Goal: Task Accomplishment & Management: Manage account settings

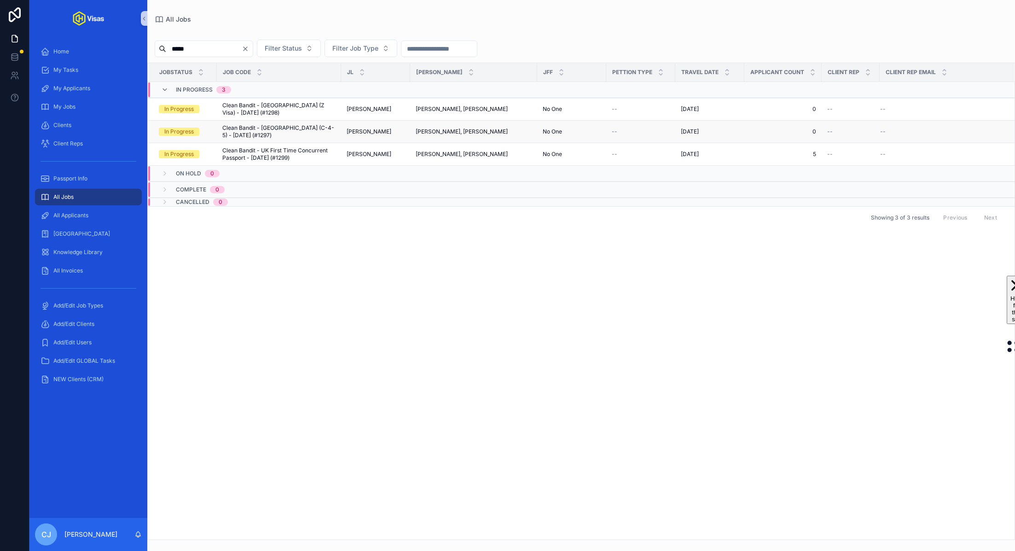
type input "*****"
click at [290, 132] on span "Clean Bandit - South Korea (C-4-5) - Aug/25 (#1297)" at bounding box center [278, 131] width 113 height 15
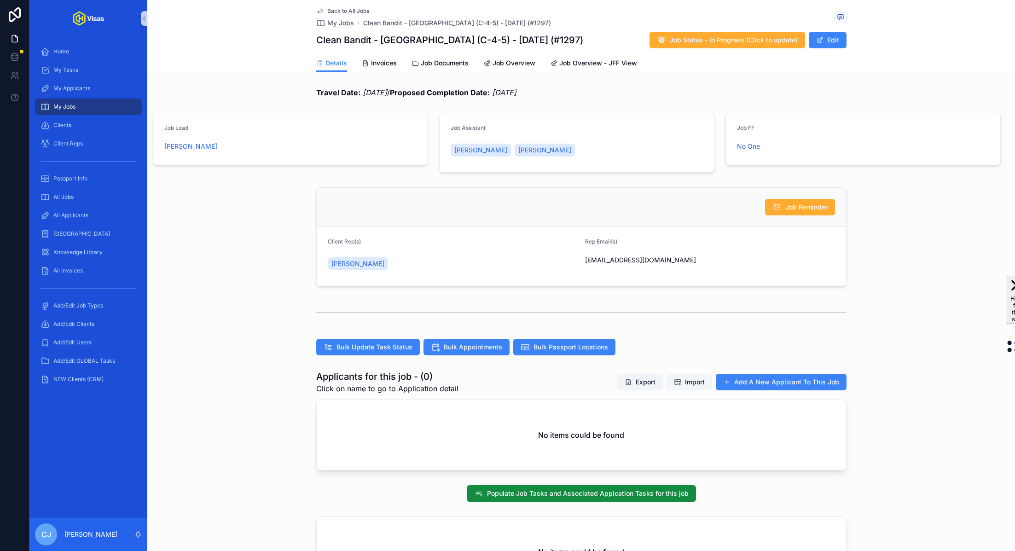
click at [696, 380] on span "Import" at bounding box center [695, 381] width 20 height 9
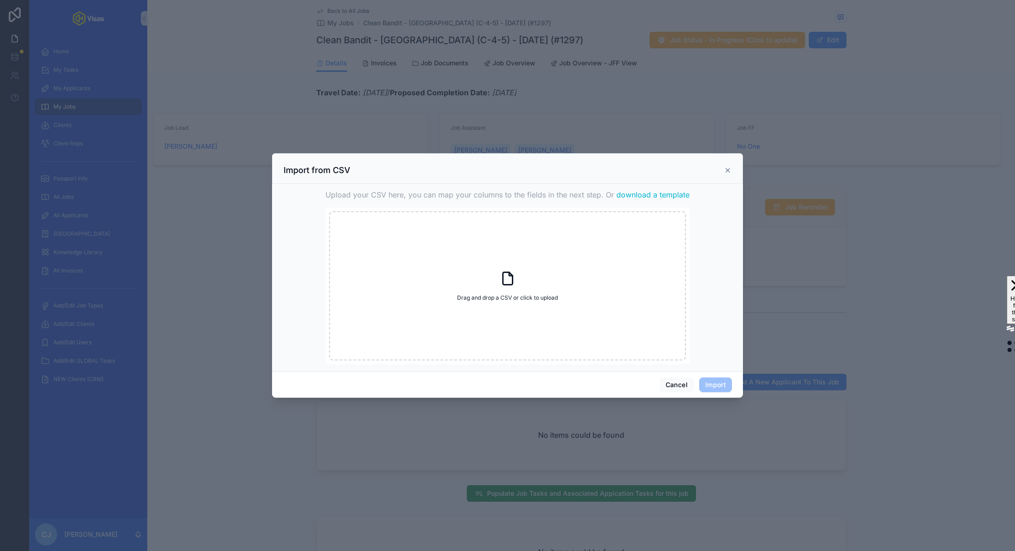
click at [680, 193] on span "download a template" at bounding box center [652, 194] width 73 height 11
click at [511, 284] on icon "scrollable content" at bounding box center [508, 278] width 10 height 12
type input "**********"
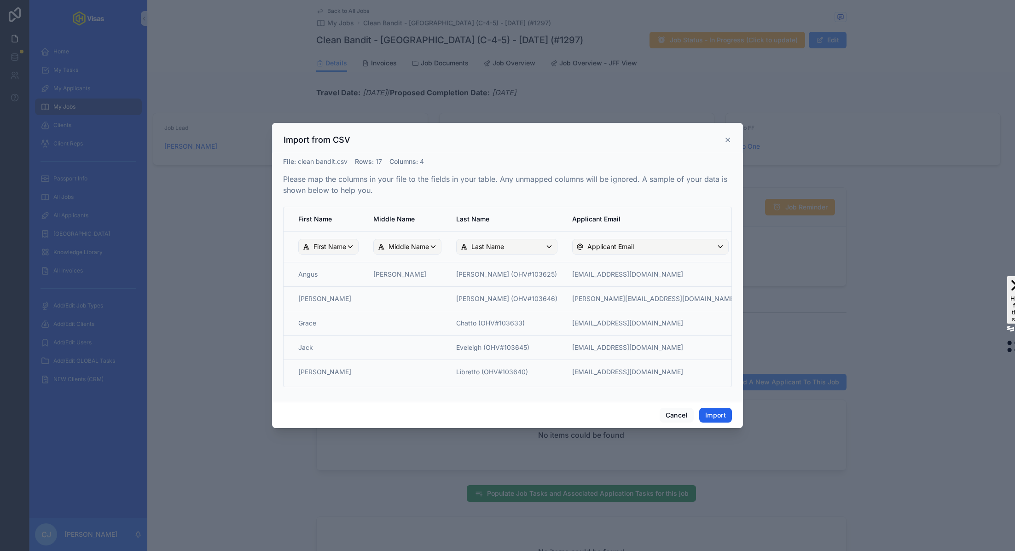
click at [710, 417] on button "Import" at bounding box center [715, 415] width 33 height 15
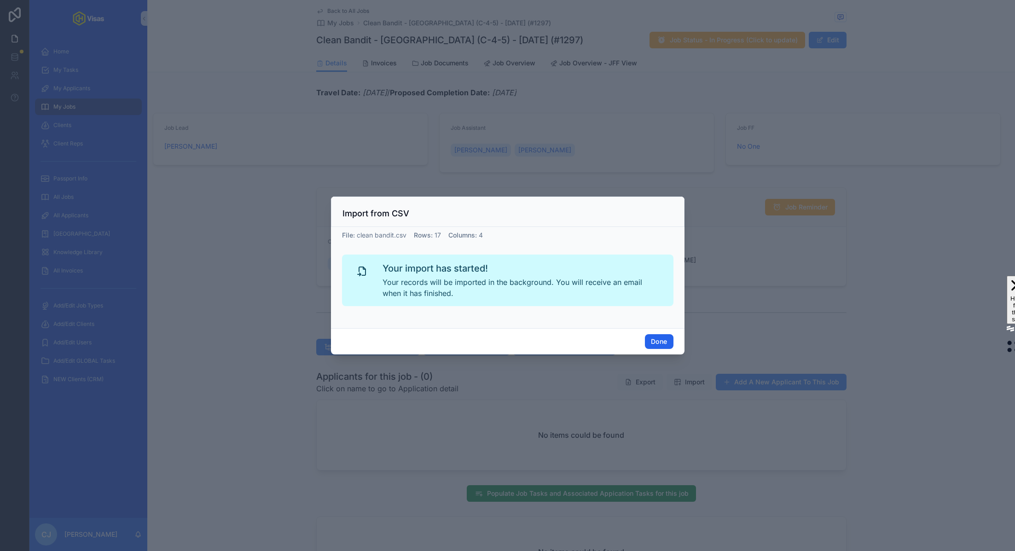
click at [659, 346] on button "Done" at bounding box center [659, 341] width 28 height 15
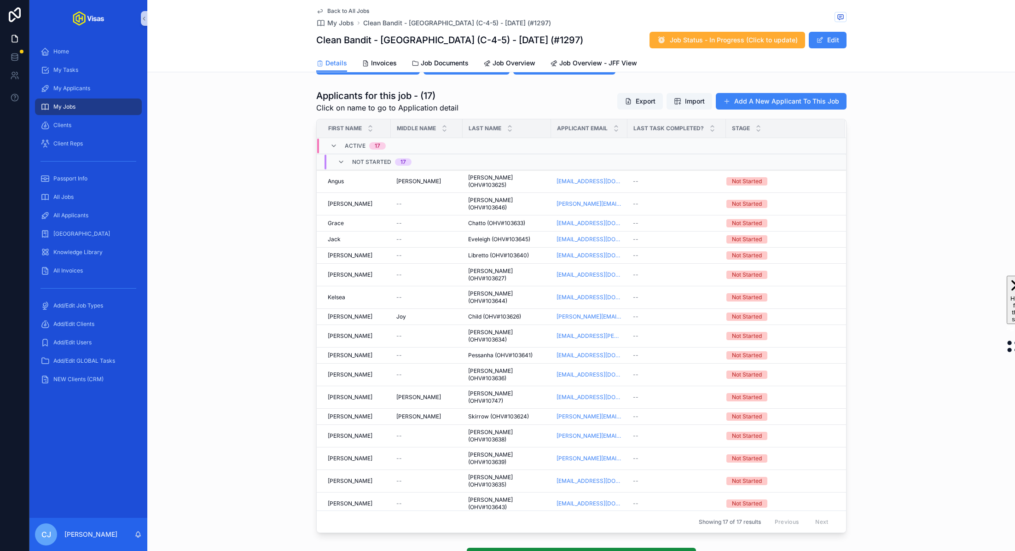
scroll to position [319, 0]
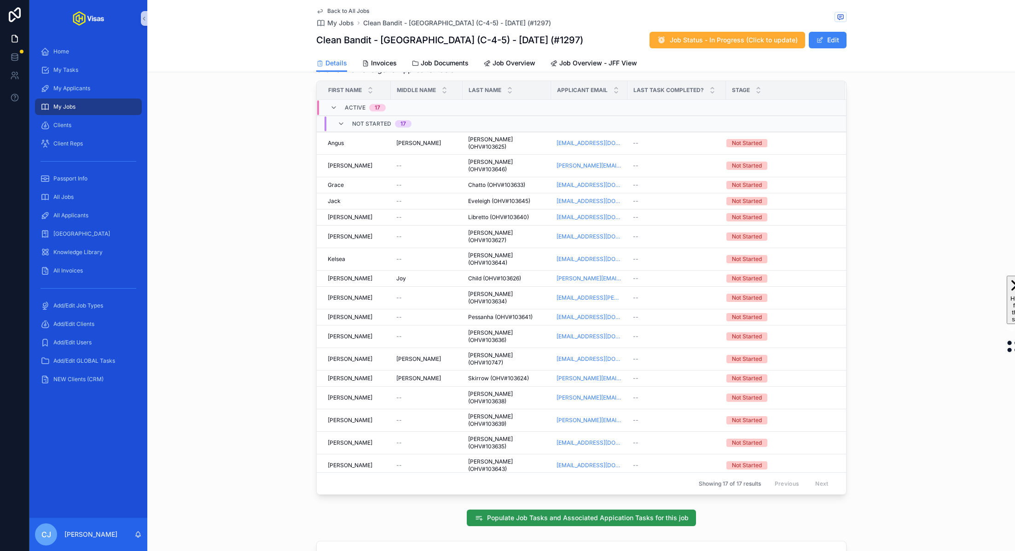
click at [550, 513] on span "Populate Job Tasks and Associated Appication Tasks for this job" at bounding box center [588, 517] width 202 height 9
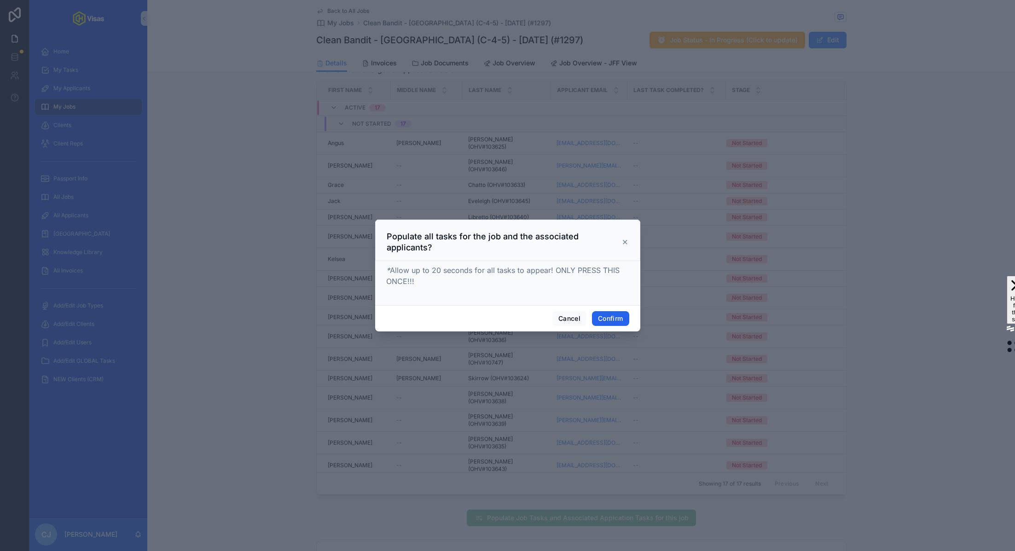
click at [610, 315] on button "Confirm" at bounding box center [610, 318] width 37 height 15
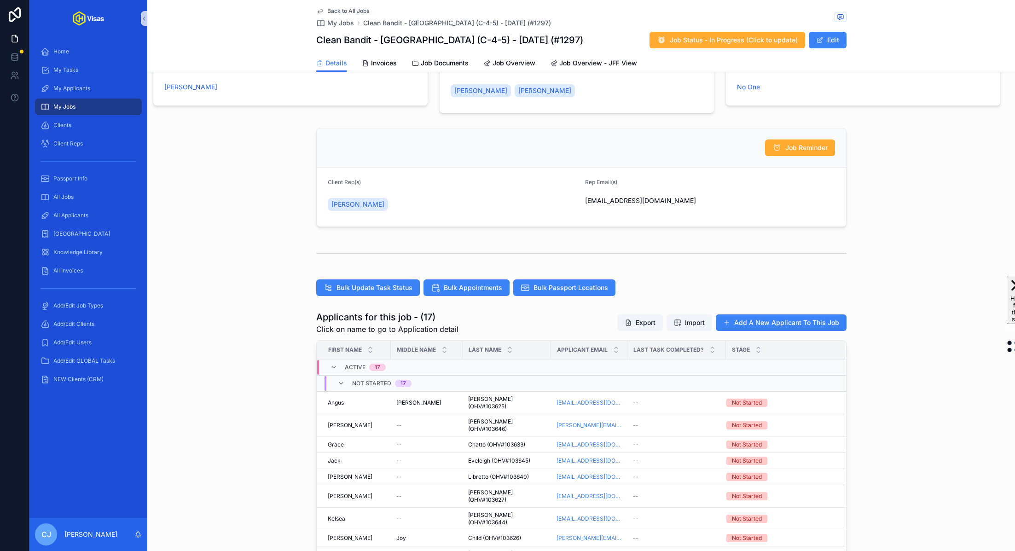
scroll to position [0, 0]
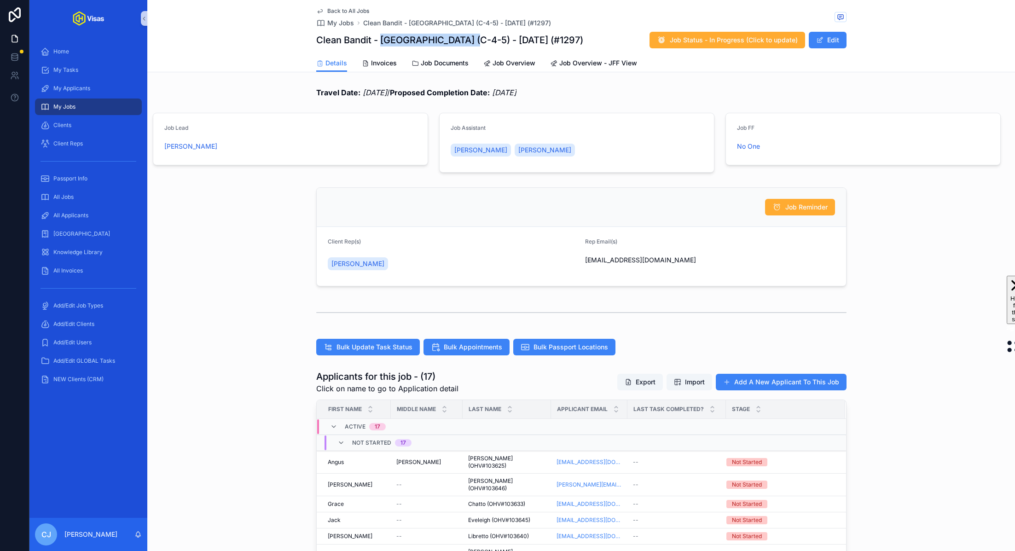
drag, startPoint x: 469, startPoint y: 42, endPoint x: 383, endPoint y: 42, distance: 86.5
click at [383, 42] on h1 "Clean Bandit - South Korea (C-4-5) - Aug/25 (#1297)" at bounding box center [449, 40] width 267 height 13
copy h1 "South Korea (C-4-5)"
drag, startPoint x: 550, startPoint y: 40, endPoint x: 516, endPoint y: 41, distance: 35.0
click at [516, 41] on div "Clean Bandit - South Korea (C-4-5) - Aug/25 (#1297) Job Status - In Progress (C…" at bounding box center [581, 39] width 530 height 17
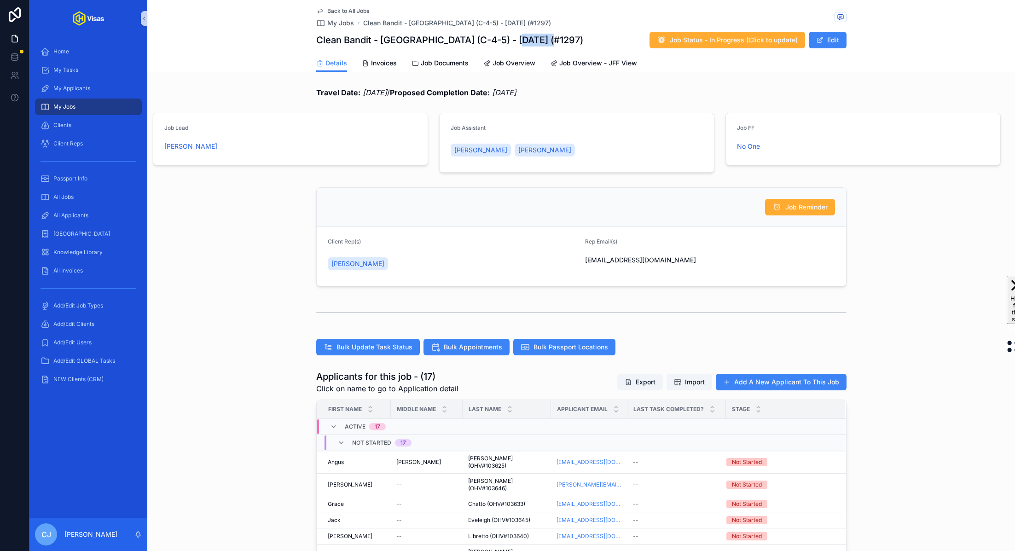
copy h1 "(#1297)"
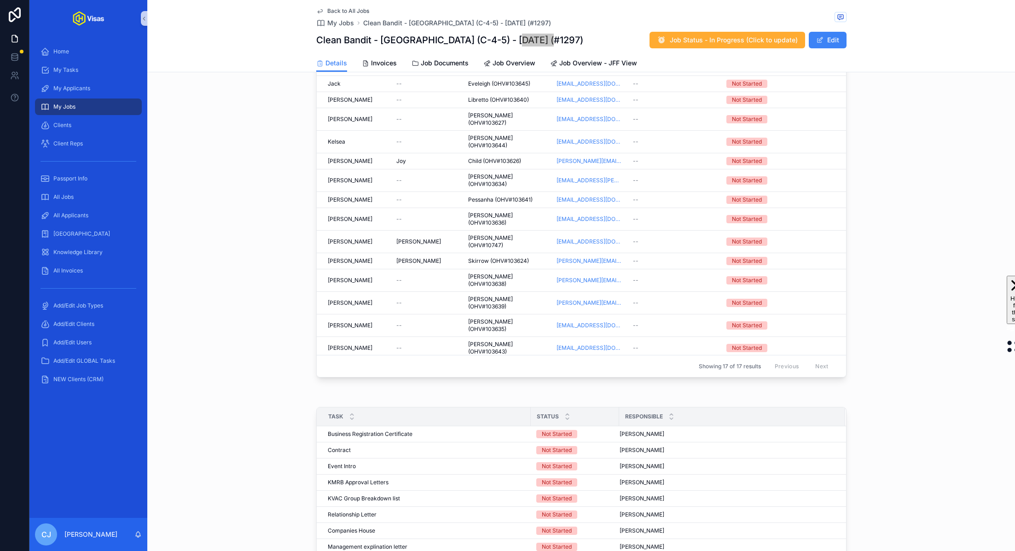
scroll to position [590, 0]
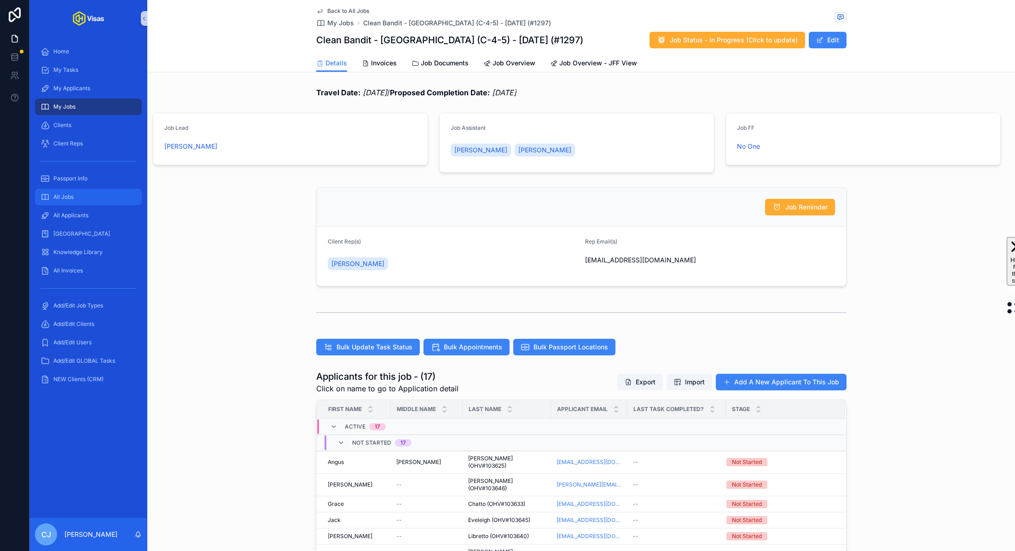
click at [70, 190] on div "All Jobs" at bounding box center [89, 197] width 96 height 15
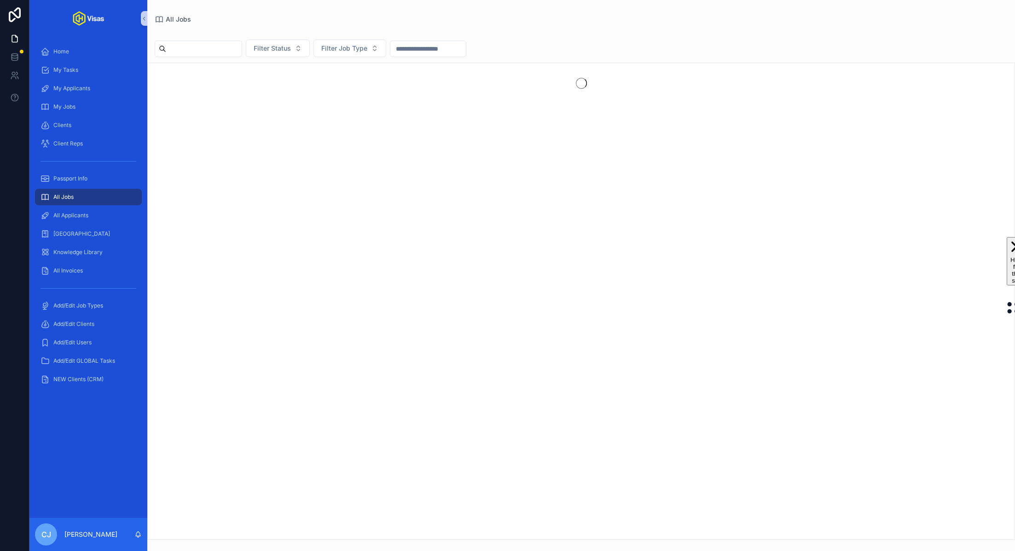
click at [211, 48] on input "scrollable content" at bounding box center [203, 48] width 75 height 13
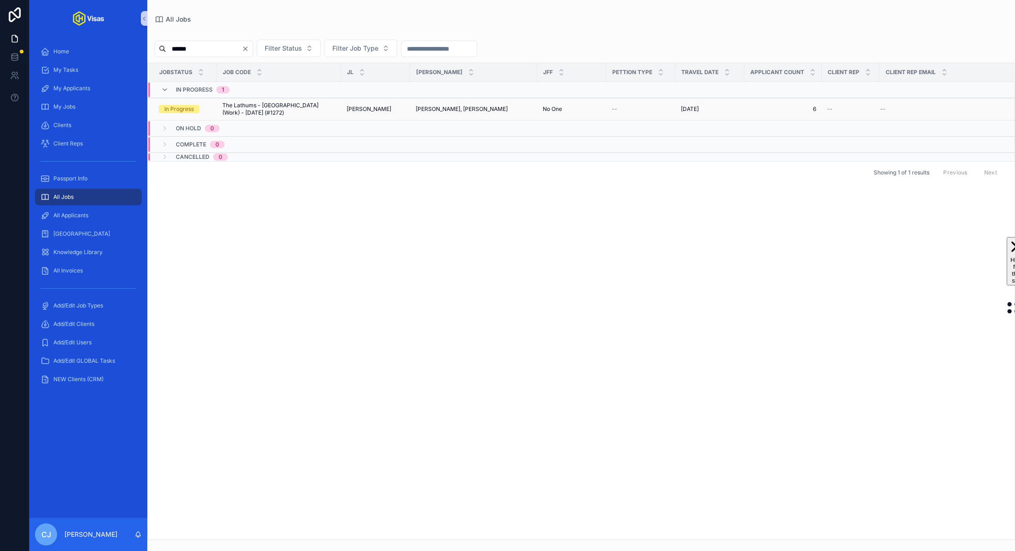
type input "******"
click at [249, 110] on span "The Lathums - Japan (Work) - Jul/25 (#1272)" at bounding box center [278, 109] width 113 height 15
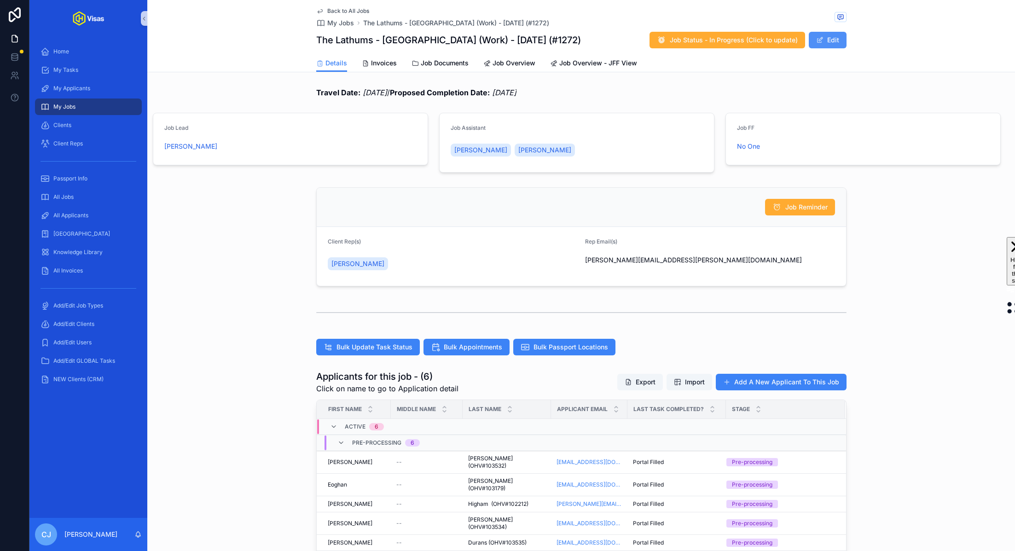
click at [831, 39] on button "Edit" at bounding box center [828, 40] width 38 height 17
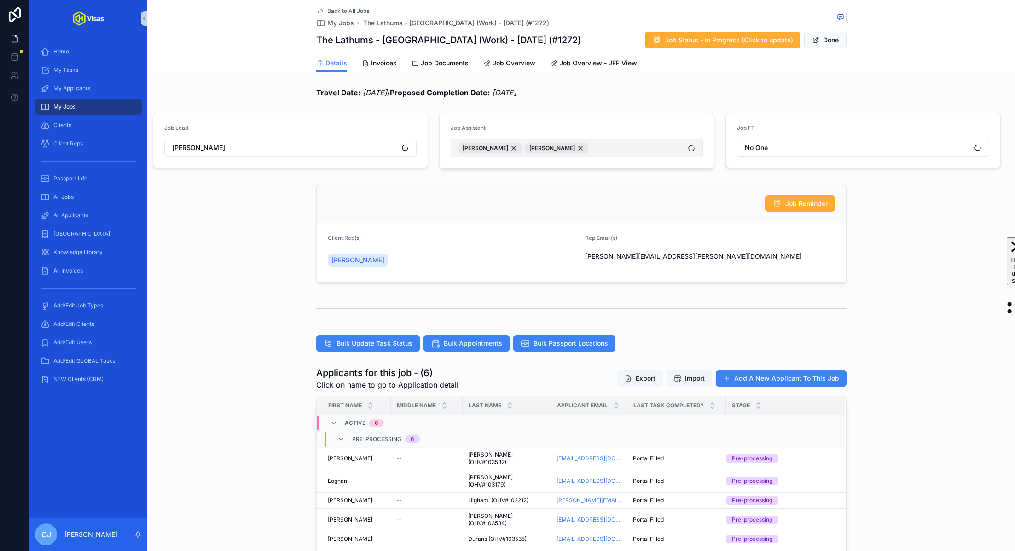
click at [654, 145] on button "Colin Upchurch Candra Johnson" at bounding box center [577, 148] width 252 height 18
type input "***"
click at [523, 187] on div "[PERSON_NAME]" at bounding box center [577, 185] width 248 height 15
click at [826, 43] on button "Done" at bounding box center [825, 40] width 42 height 17
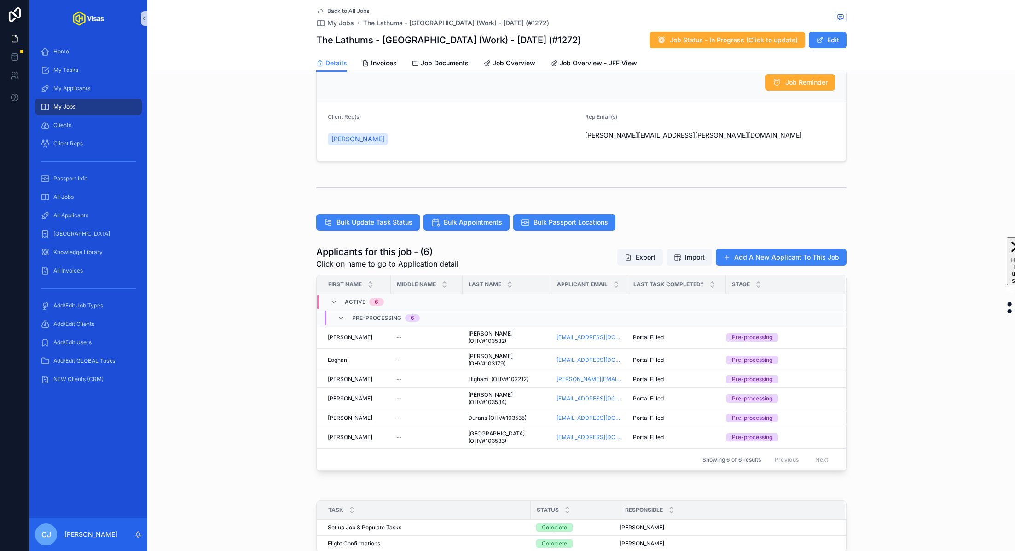
scroll to position [270, 0]
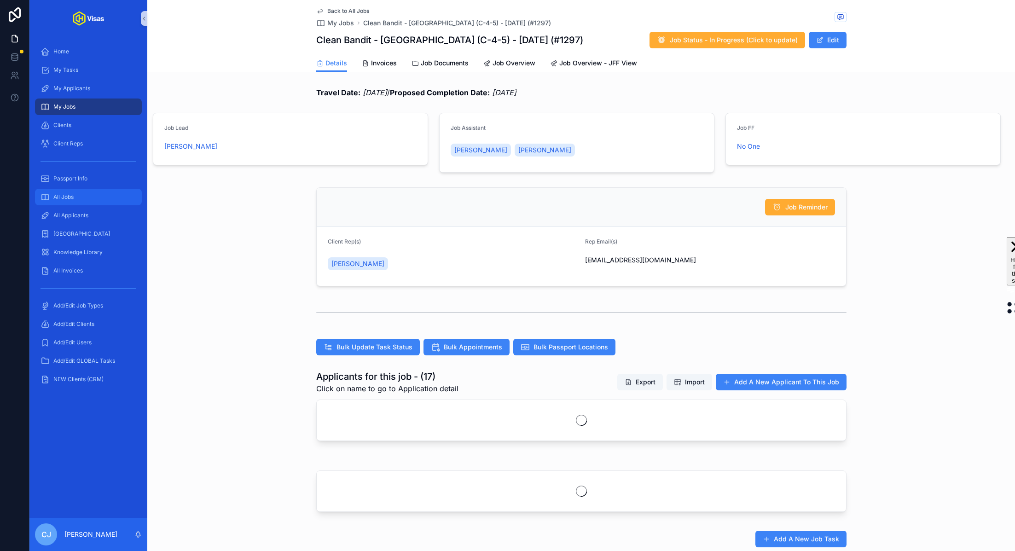
click at [73, 199] on span "All Jobs" at bounding box center [63, 196] width 20 height 7
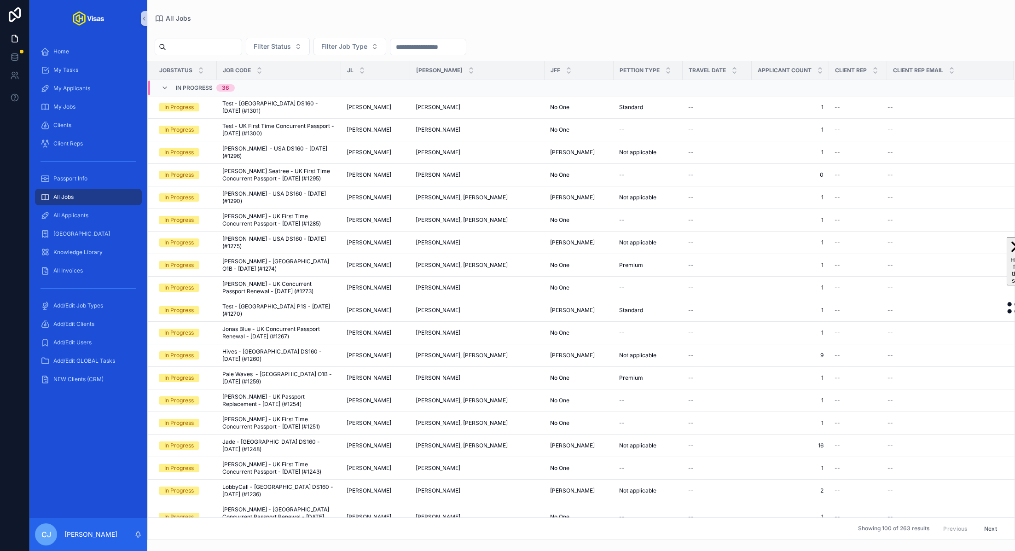
click at [215, 46] on input "scrollable content" at bounding box center [203, 47] width 75 height 13
type input "*"
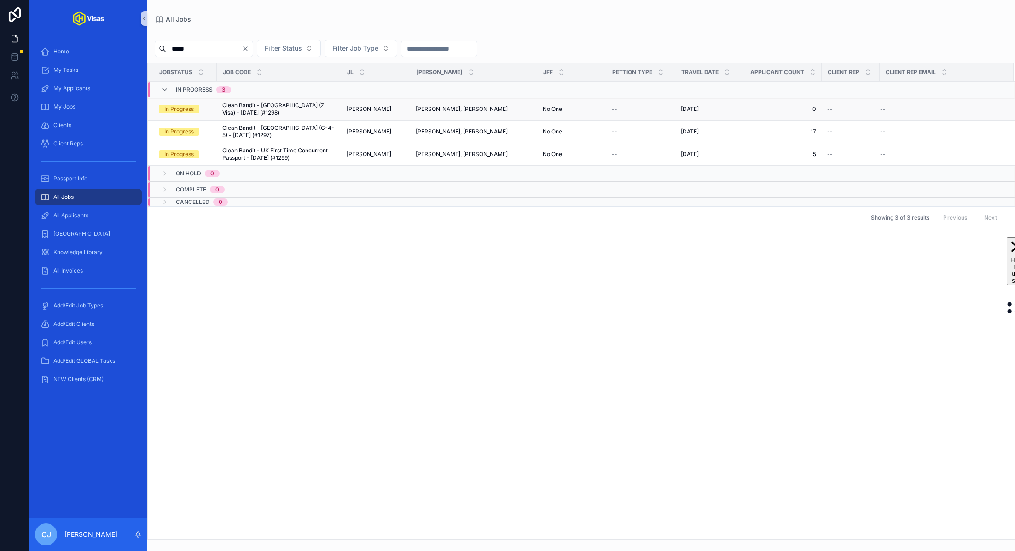
type input "*****"
click at [262, 107] on span "Clean Bandit - [GEOGRAPHIC_DATA] (Z Visa) - [DATE] (#1298)" at bounding box center [278, 109] width 113 height 15
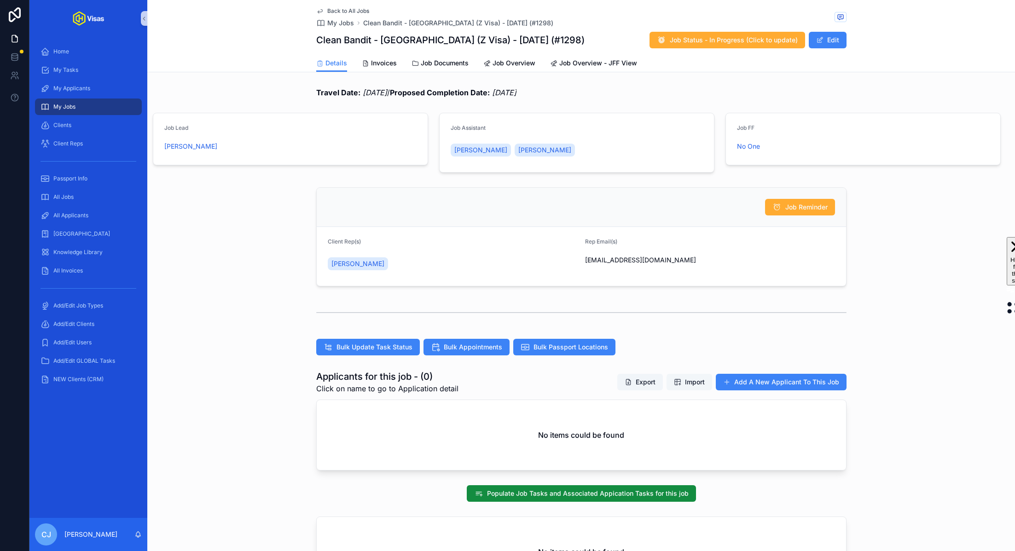
click at [687, 386] on button "Import" at bounding box center [689, 382] width 46 height 17
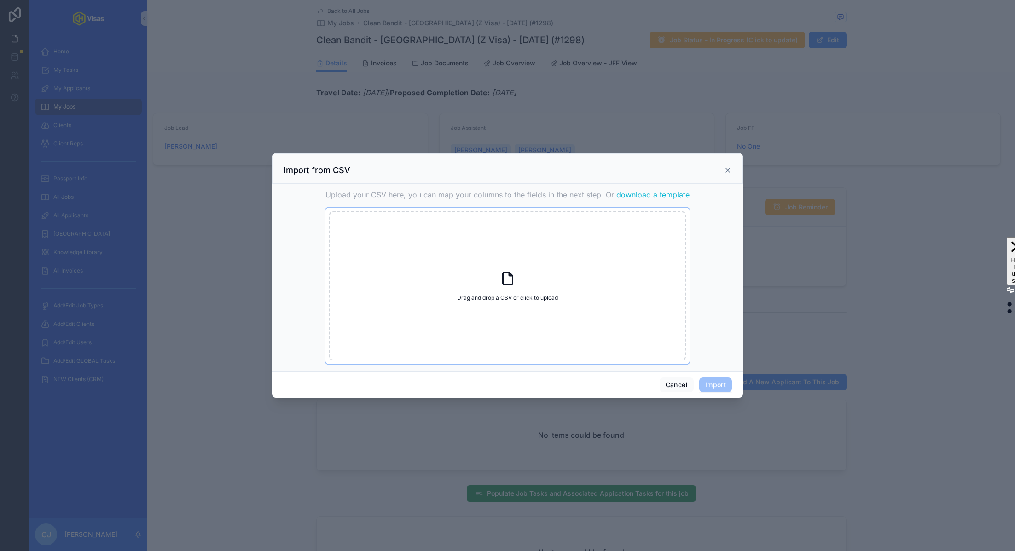
click at [506, 274] on icon "scrollable content" at bounding box center [507, 278] width 17 height 17
type input "**********"
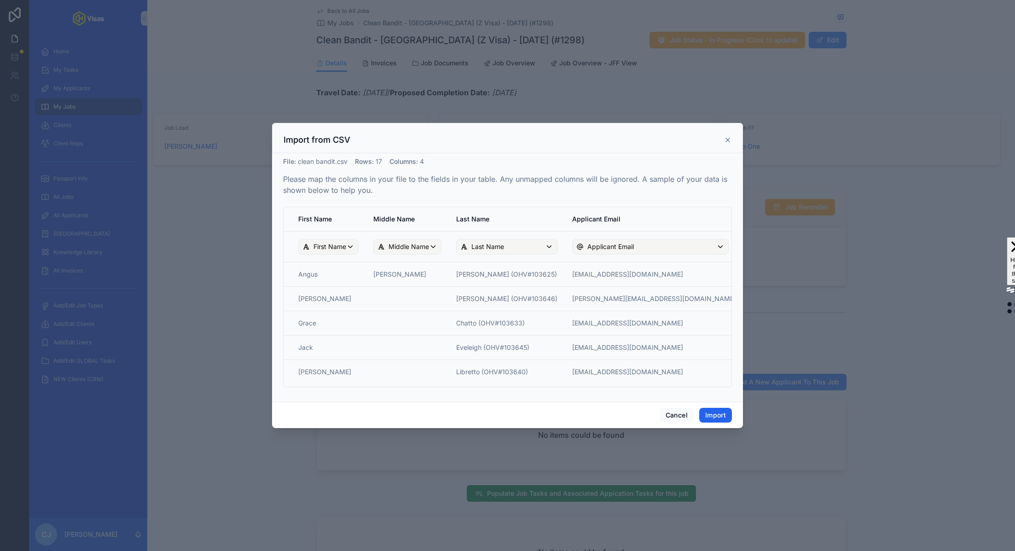
click at [718, 413] on button "Import" at bounding box center [715, 415] width 33 height 15
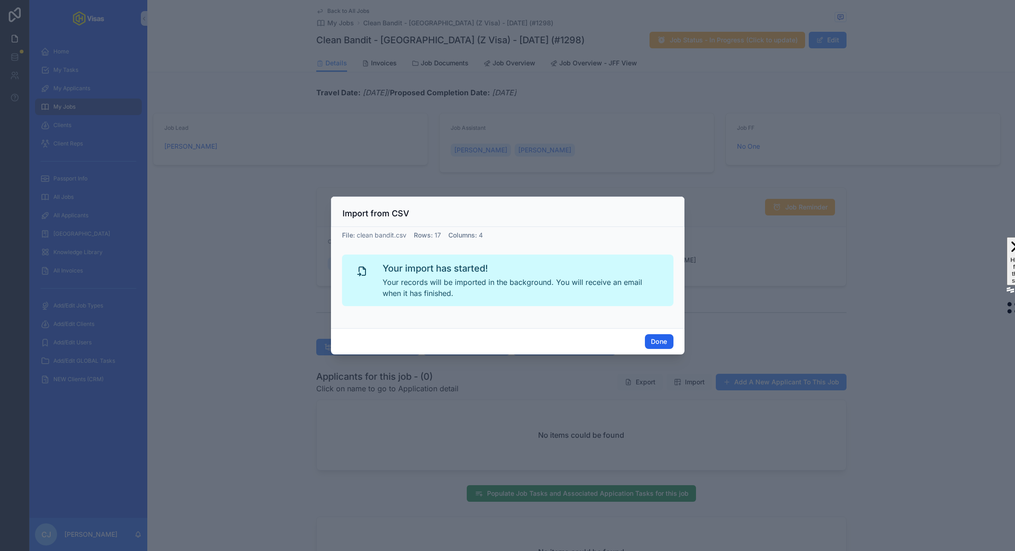
click at [659, 345] on button "Done" at bounding box center [659, 341] width 28 height 15
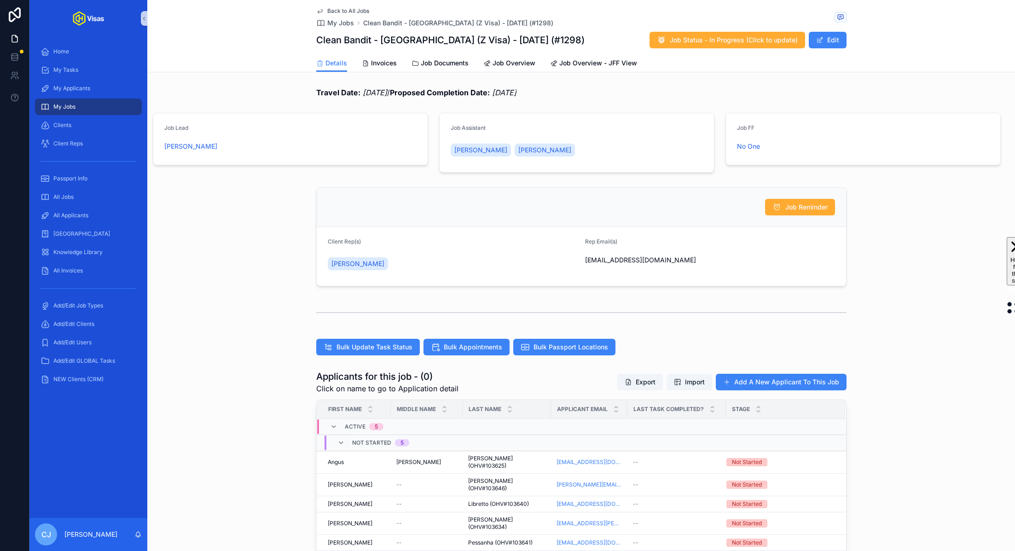
scroll to position [210, 0]
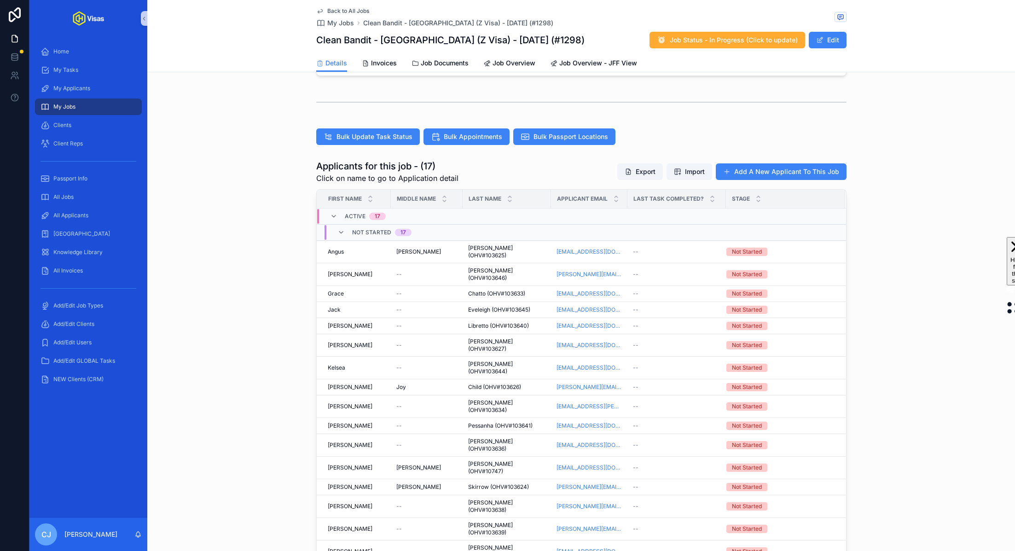
click at [389, 38] on h1 "Clean Bandit - [GEOGRAPHIC_DATA] (Z Visa) - [DATE] (#1298)" at bounding box center [450, 40] width 268 height 13
copy h1 "Clean Bandit - [GEOGRAPHIC_DATA] (Z Visa) - [DATE] (#1298)"
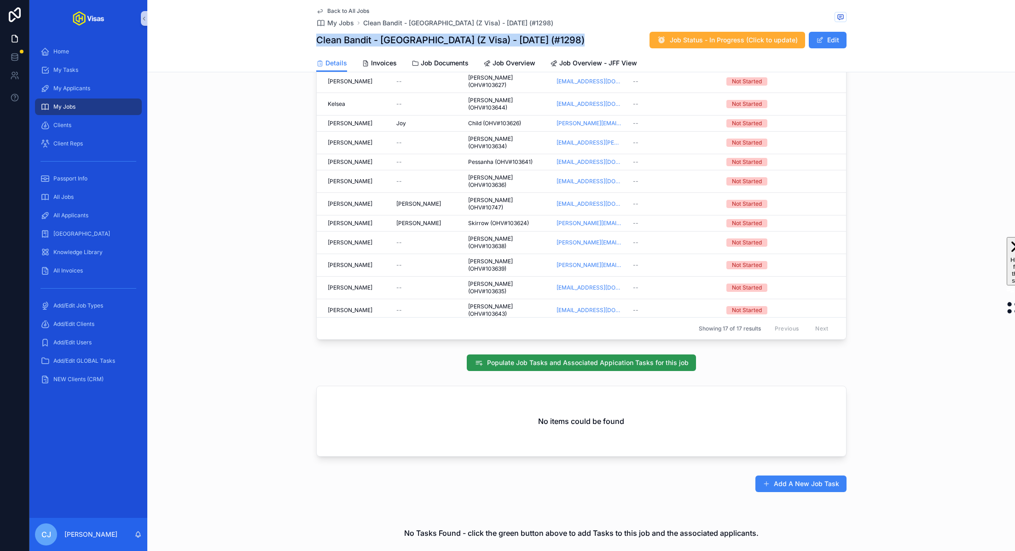
click at [546, 358] on span "Populate Job Tasks and Associated Appication Tasks for this job" at bounding box center [588, 362] width 202 height 9
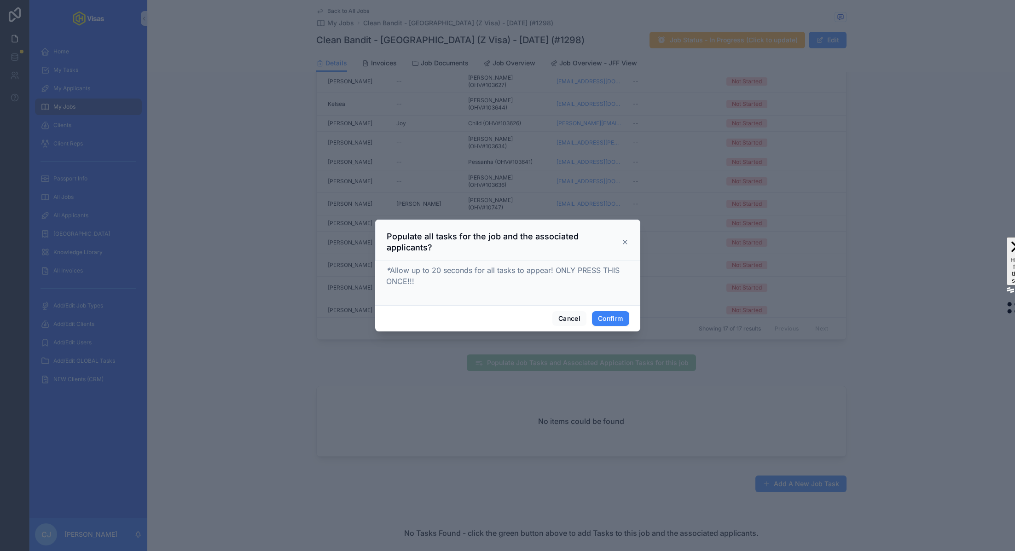
click at [616, 325] on div "Cancel Confirm" at bounding box center [507, 318] width 265 height 26
click at [613, 319] on button "Confirm" at bounding box center [610, 318] width 37 height 15
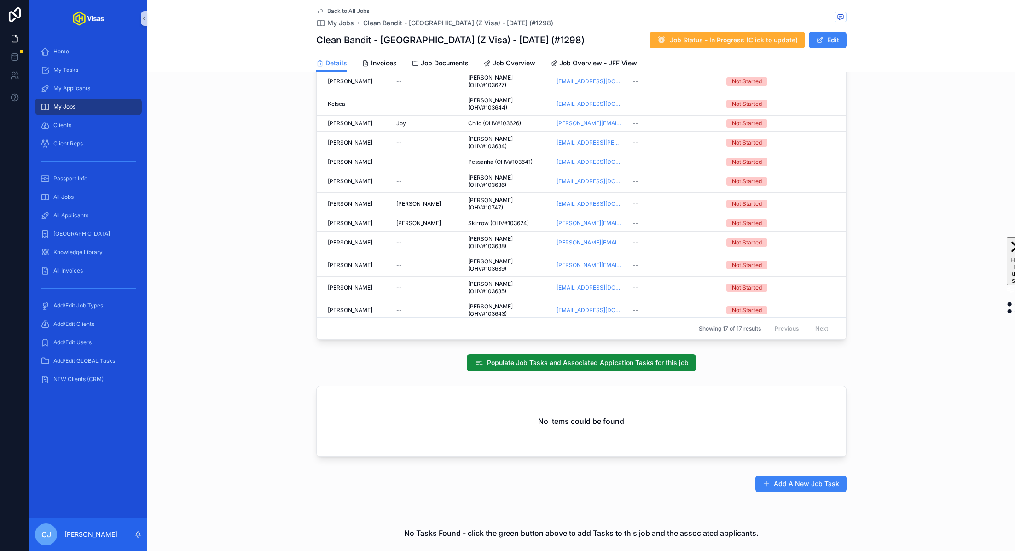
scroll to position [395, 0]
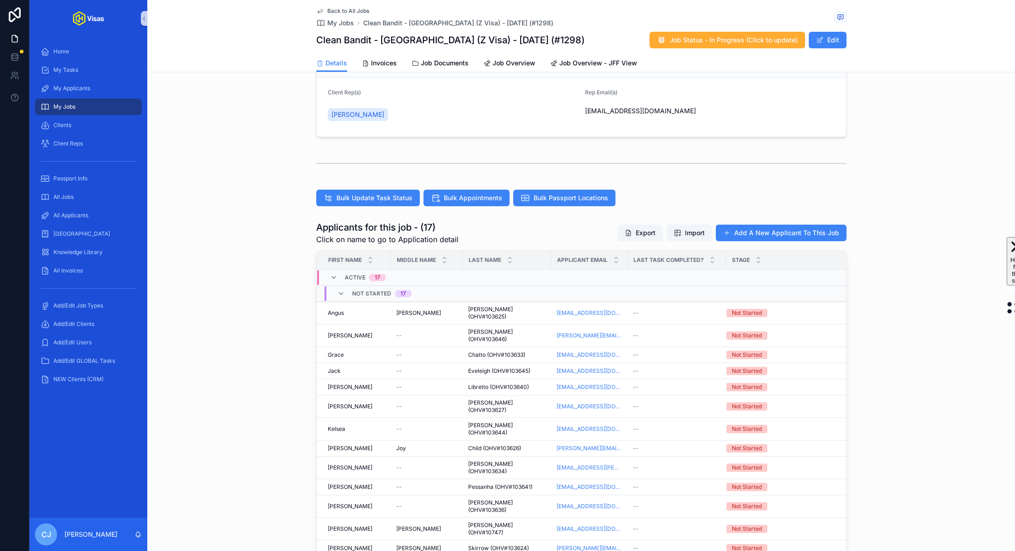
scroll to position [41, 0]
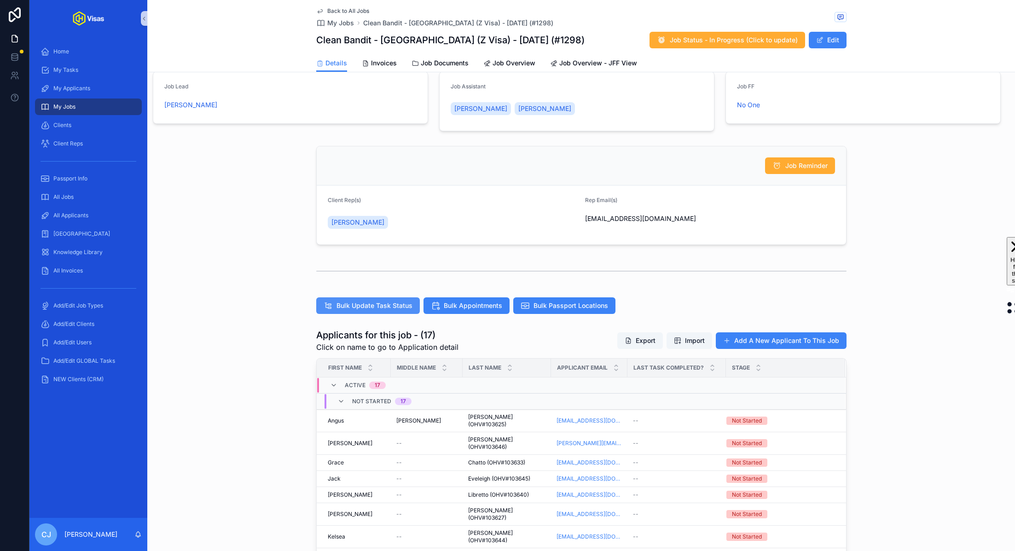
click at [372, 302] on span "Bulk Update Task Status" at bounding box center [374, 305] width 76 height 9
click at [98, 200] on div "All Jobs" at bounding box center [89, 197] width 96 height 15
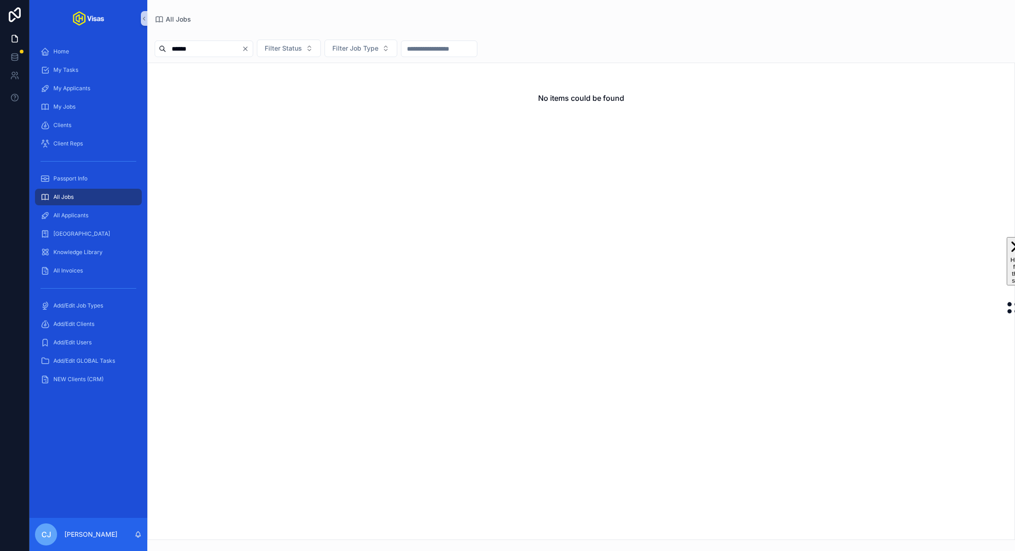
type input "*******"
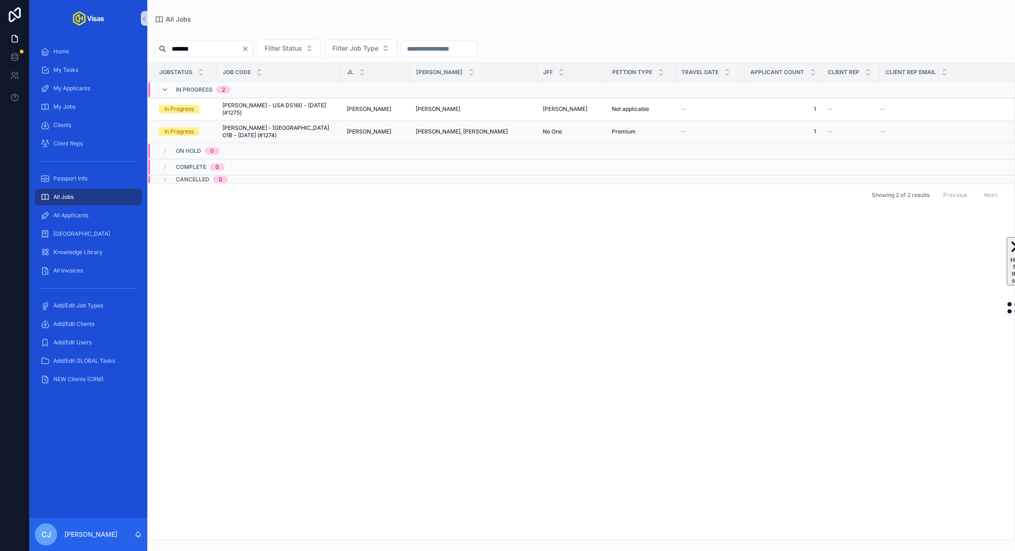
click at [330, 127] on span "Cameron Gower Poole - USA O1B - Jul/25 (#1274)" at bounding box center [278, 131] width 113 height 15
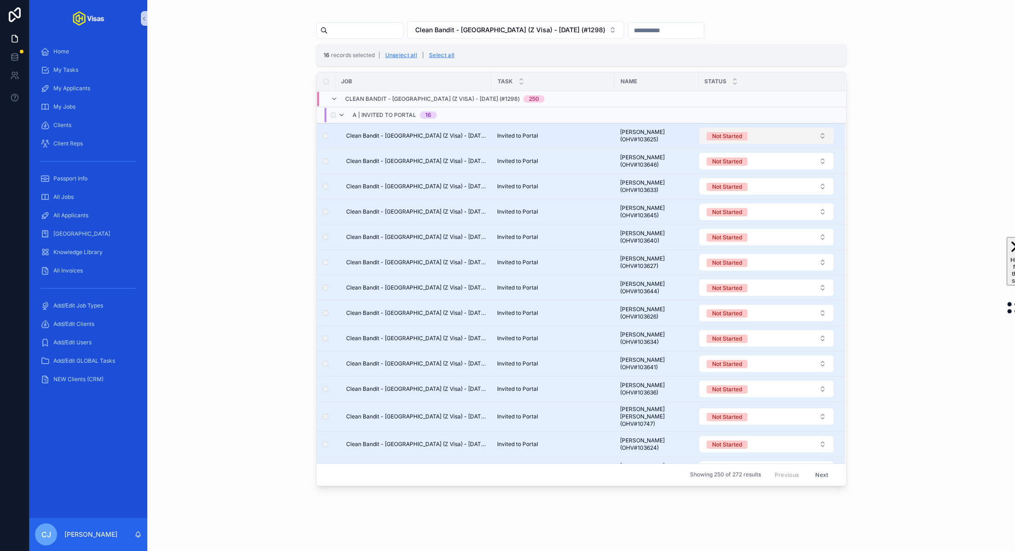
click at [751, 130] on button "Not Started" at bounding box center [766, 135] width 134 height 17
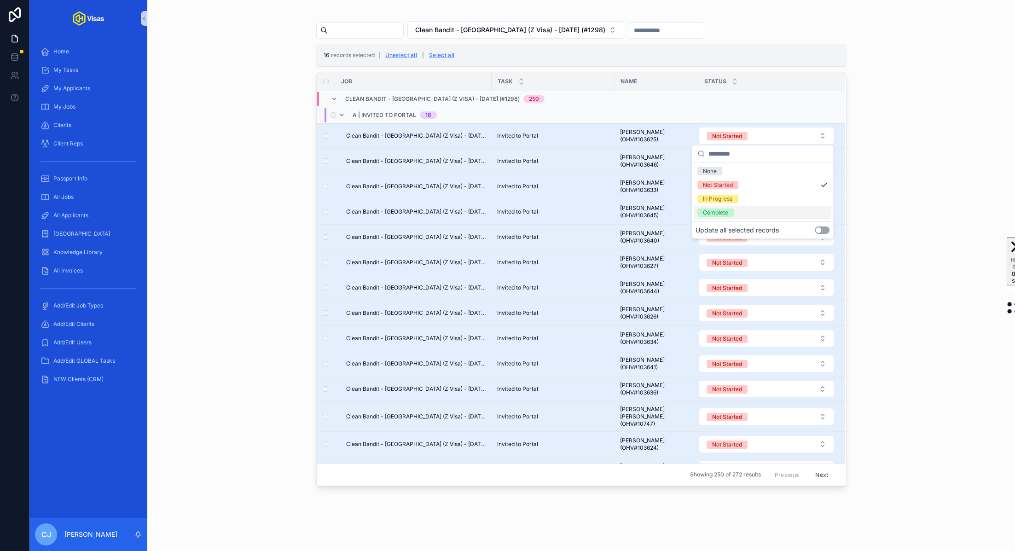
click at [823, 229] on button "Use setting" at bounding box center [822, 229] width 15 height 7
click at [739, 214] on div "Complete" at bounding box center [763, 213] width 138 height 14
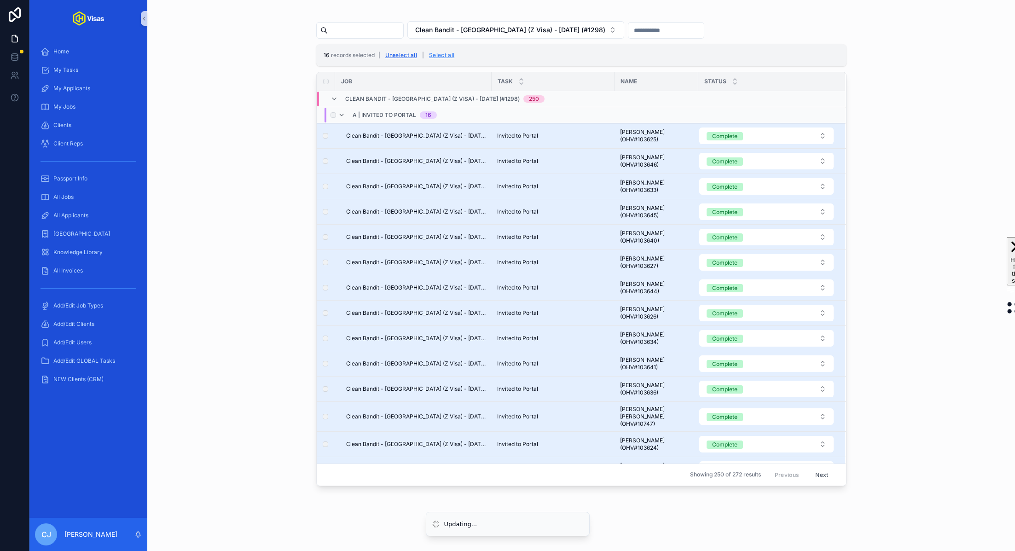
click at [395, 54] on button "Unselect all" at bounding box center [401, 55] width 39 height 15
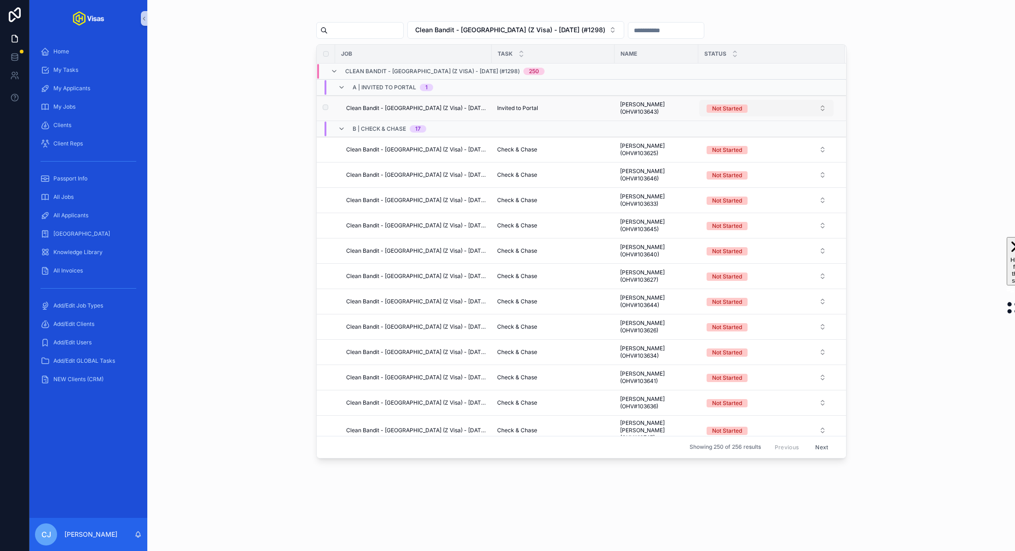
click at [720, 110] on div "Not Started" at bounding box center [727, 108] width 30 height 8
click at [739, 181] on div "Complete" at bounding box center [763, 186] width 138 height 14
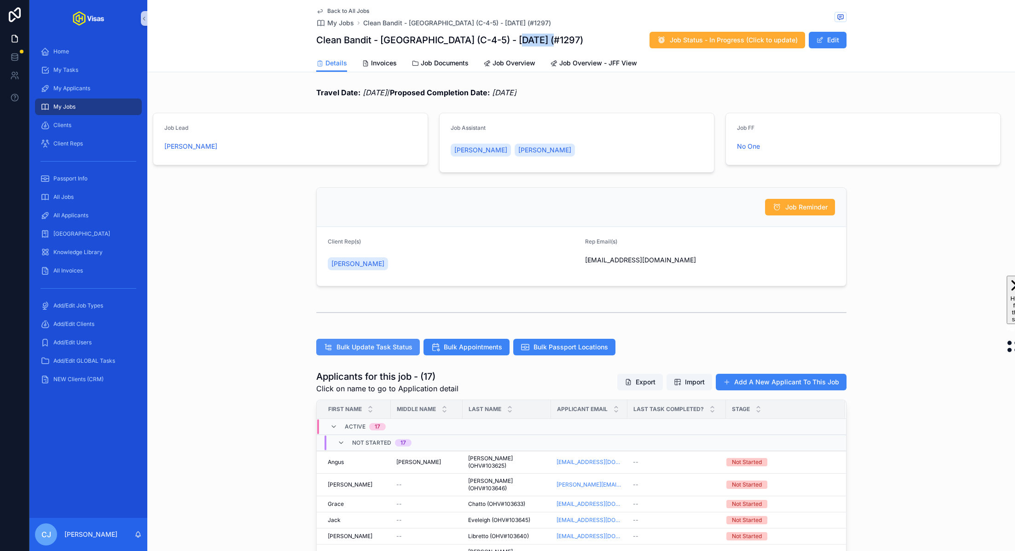
click at [375, 348] on span "Bulk Update Task Status" at bounding box center [374, 346] width 76 height 9
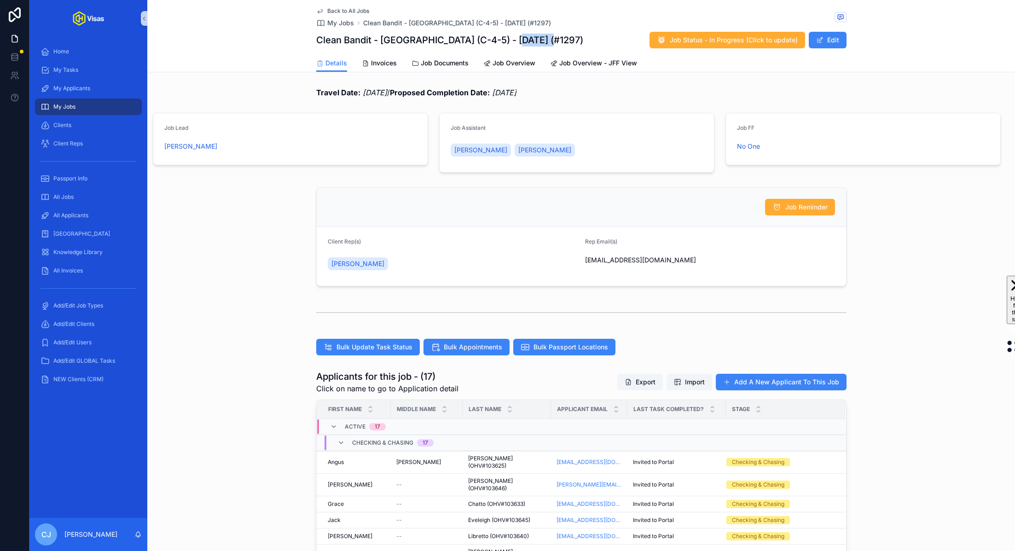
click at [74, 103] on span "My Jobs" at bounding box center [64, 106] width 22 height 7
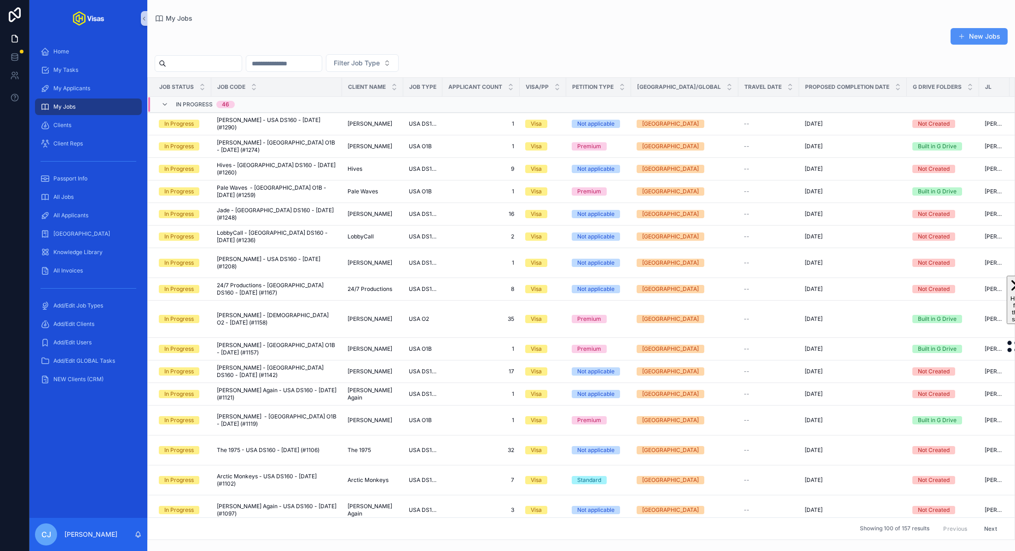
click at [970, 36] on button "New Jobs" at bounding box center [978, 36] width 57 height 17
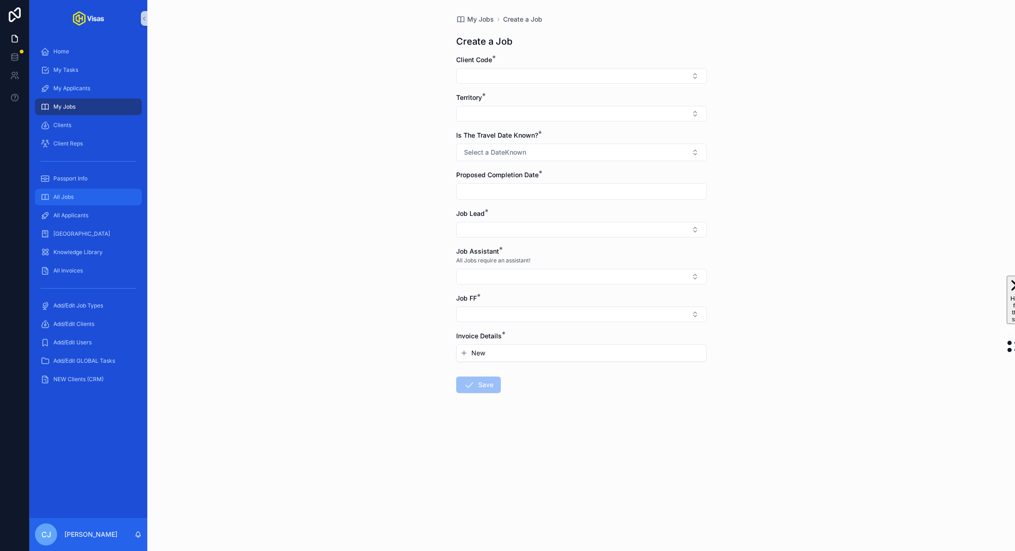
click at [82, 195] on div "All Jobs" at bounding box center [89, 197] width 96 height 15
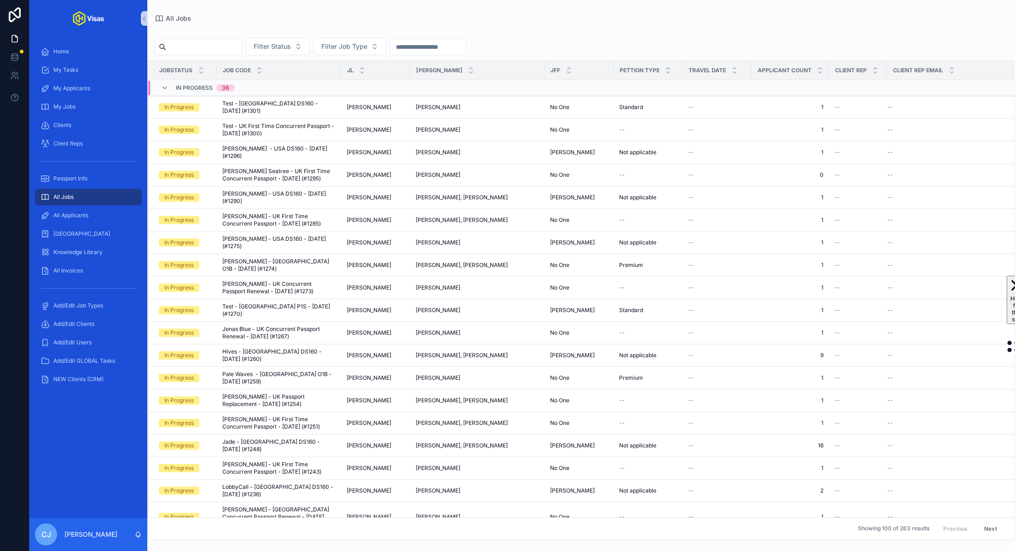
click at [220, 49] on input "scrollable content" at bounding box center [203, 47] width 75 height 13
type input "*****"
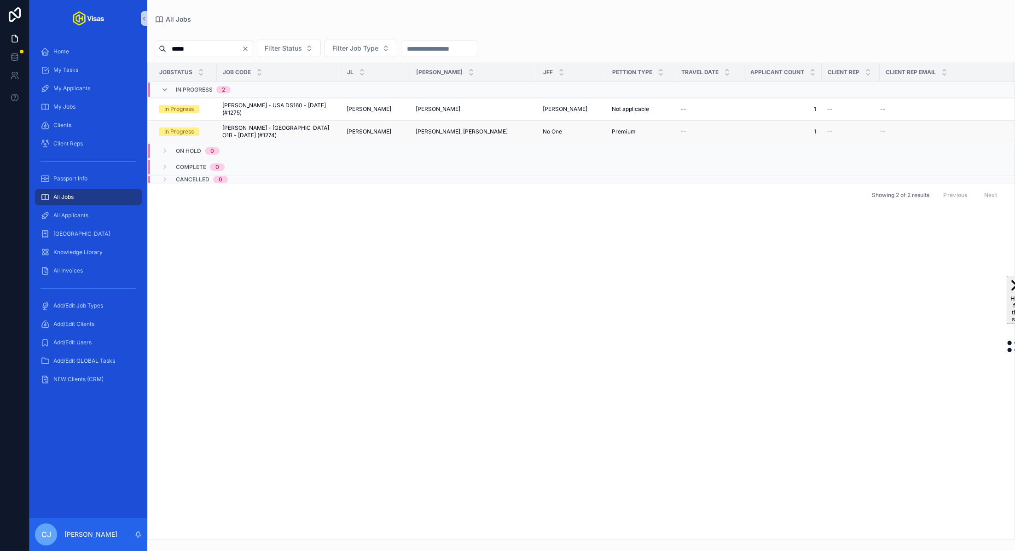
click at [297, 136] on span "Cameron Gower Poole - USA O1B - Jul/25 (#1274)" at bounding box center [278, 131] width 113 height 15
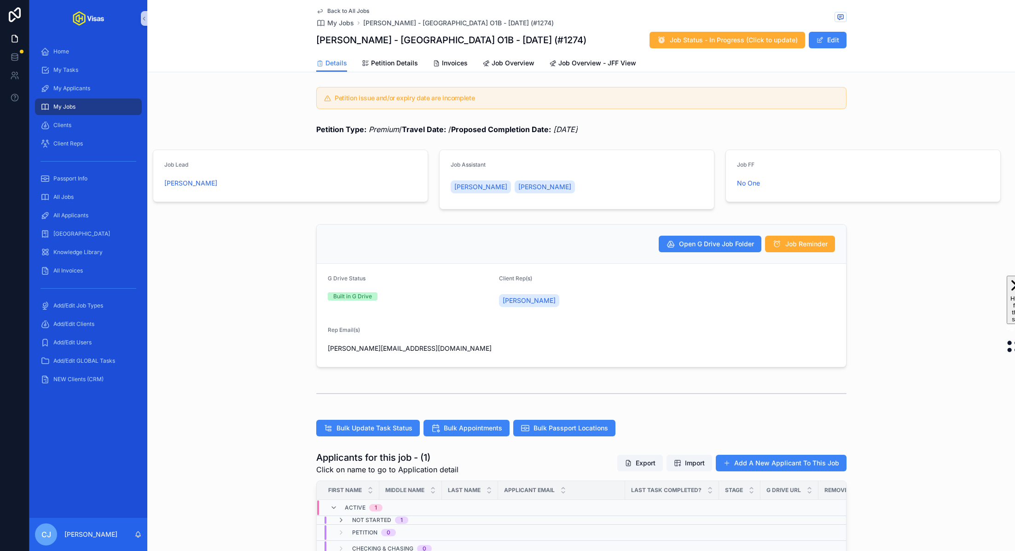
click at [406, 44] on h1 "Cameron Gower Poole - USA O1B - Jul/25 (#1274)" at bounding box center [451, 40] width 270 height 13
copy h1 "Cameron Gower Poole - USA O1B - Jul/25 (#1274)"
click at [248, 109] on div "Petition issue and/or expiry date are incomplete" at bounding box center [581, 97] width 868 height 29
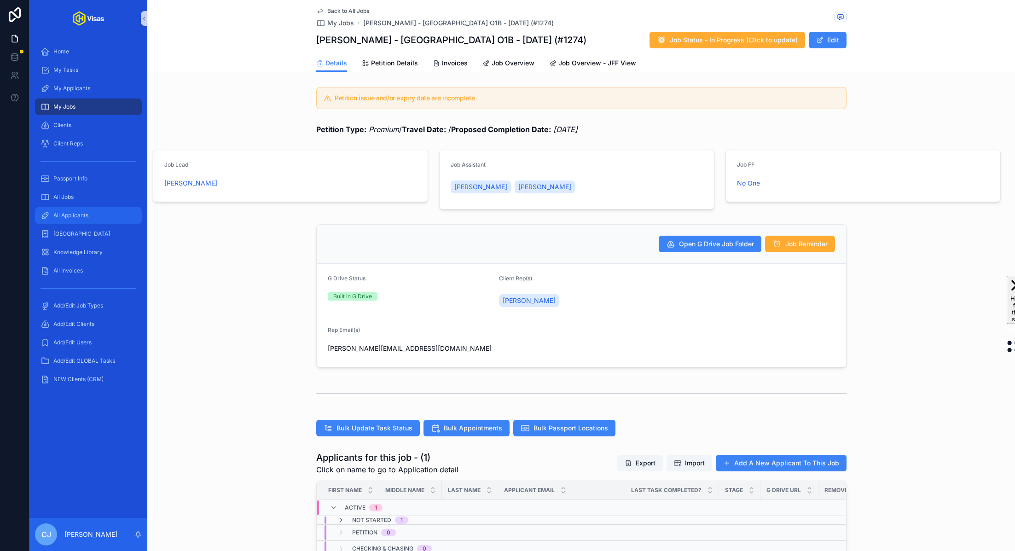
click at [68, 217] on span "All Applicants" at bounding box center [70, 215] width 35 height 7
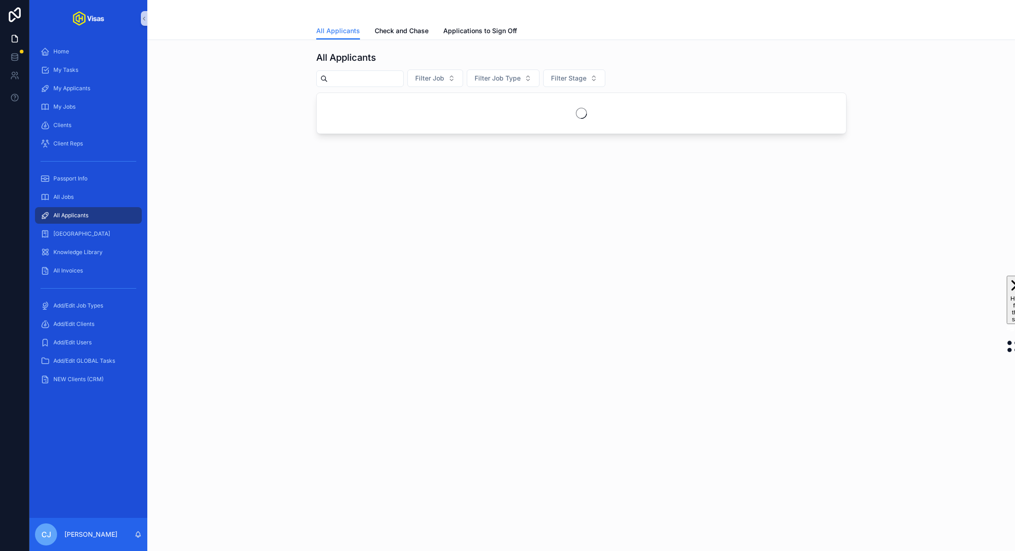
click at [357, 70] on div "scrollable content" at bounding box center [359, 78] width 87 height 17
click at [356, 76] on input "scrollable content" at bounding box center [365, 78] width 75 height 13
paste input "*********"
type input "*******"
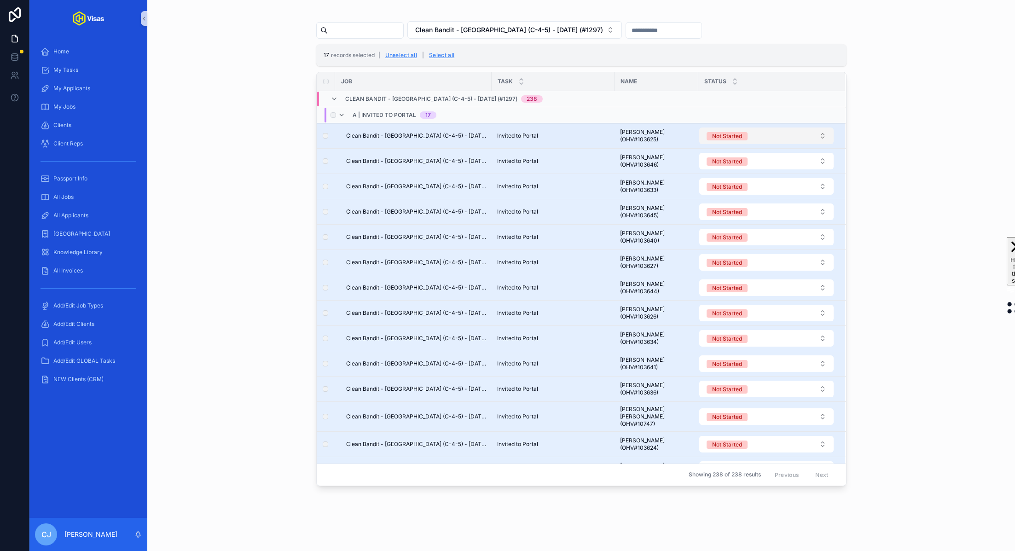
click at [712, 134] on div "Not Started" at bounding box center [727, 136] width 30 height 8
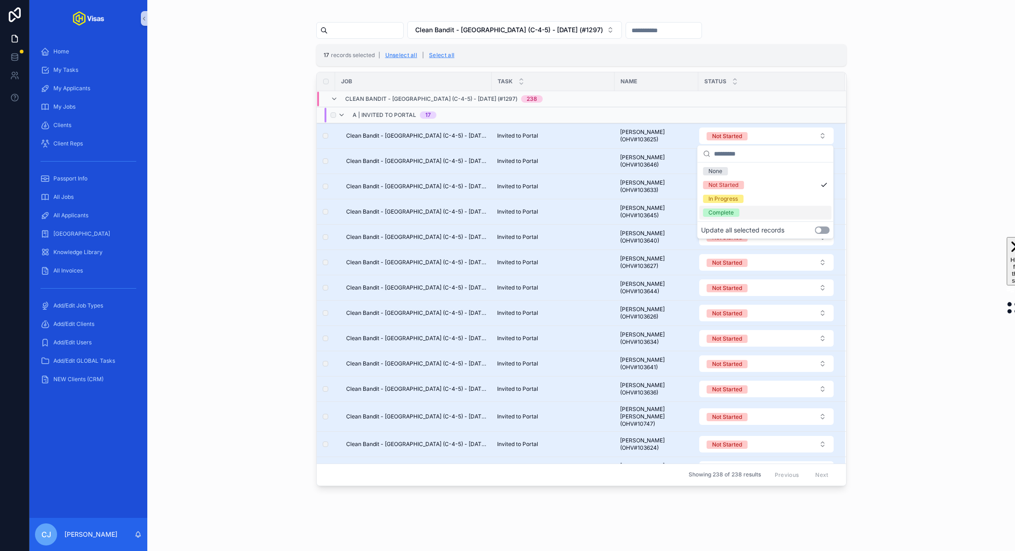
click at [828, 230] on button "Use setting" at bounding box center [822, 229] width 15 height 7
click at [757, 213] on div "Complete" at bounding box center [765, 213] width 132 height 14
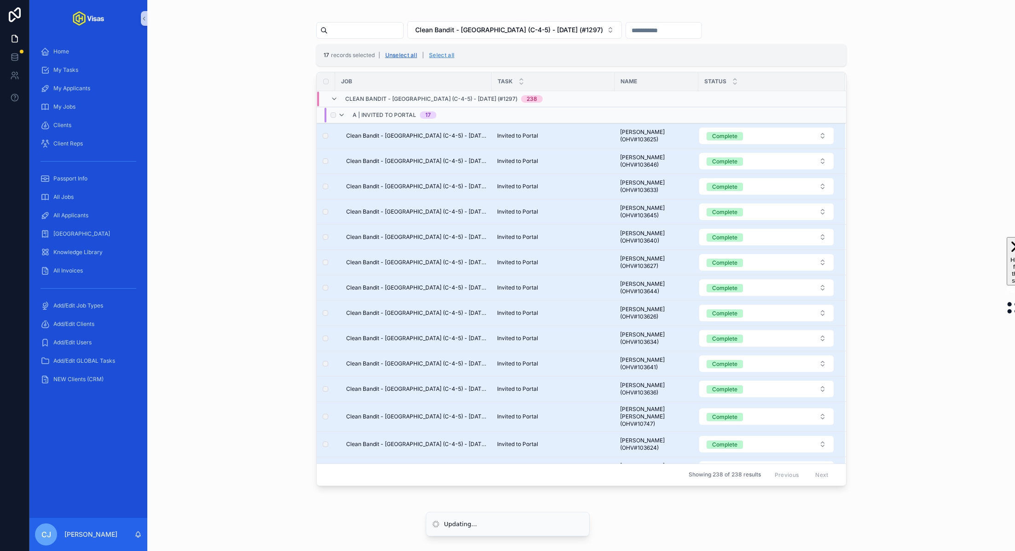
click at [404, 56] on button "Unselect all" at bounding box center [401, 55] width 39 height 15
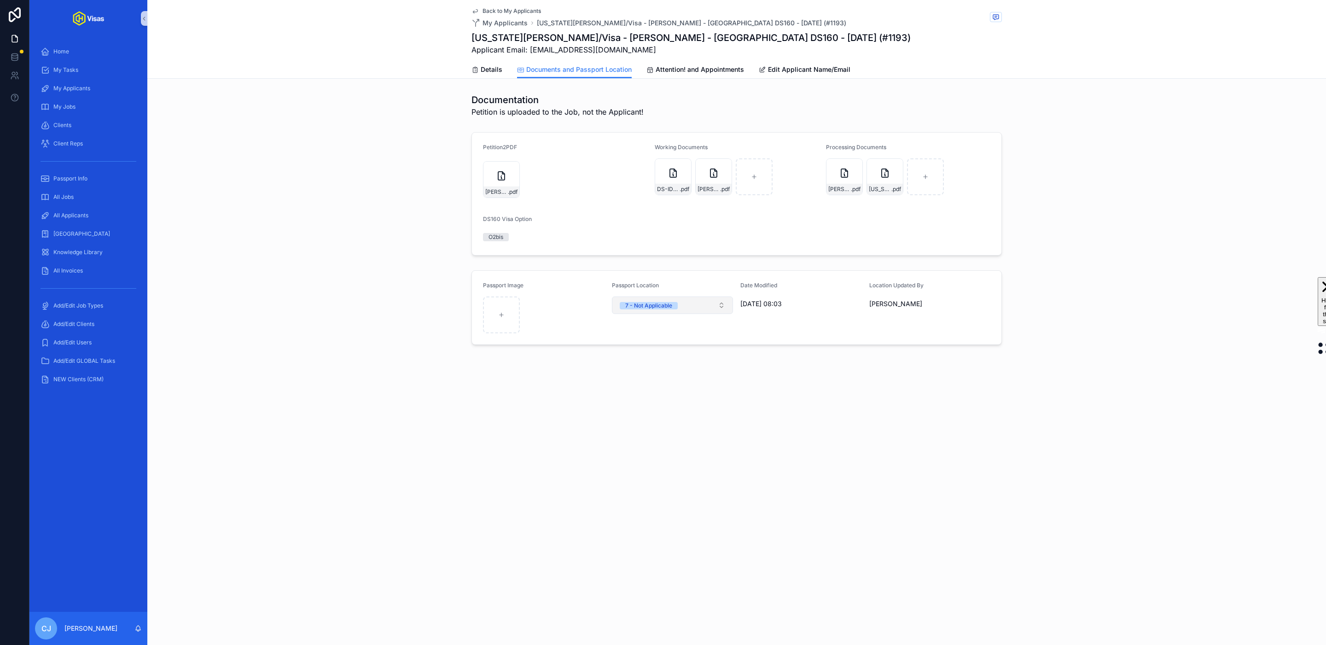
click at [682, 305] on button "7 - Not Applicable" at bounding box center [673, 304] width 122 height 17
click at [659, 429] on div "7 - Not Applicable" at bounding box center [646, 432] width 46 height 7
click at [654, 352] on div "Back to My Applicants My Applicants Georgia Bulloch/Visa - Tate McRae - USA DS1…" at bounding box center [736, 203] width 1178 height 407
click at [657, 304] on span "Select a Passport Location" at bounding box center [661, 305] width 82 height 9
click at [653, 417] on div "7 - Not Applicable" at bounding box center [646, 420] width 46 height 7
